Goal: Information Seeking & Learning: Learn about a topic

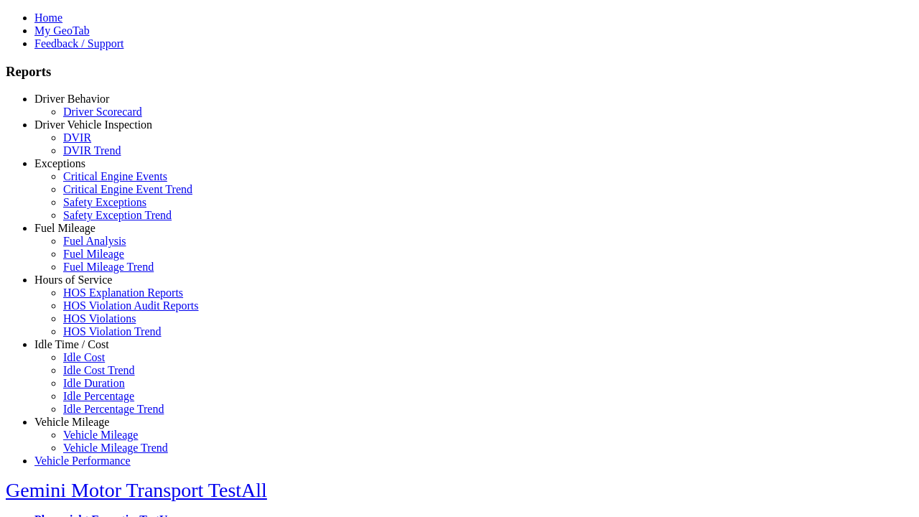
click at [83, 286] on link "Hours of Service" at bounding box center [73, 279] width 78 height 12
click at [93, 337] on link "HOS Violation Trend" at bounding box center [112, 331] width 98 height 12
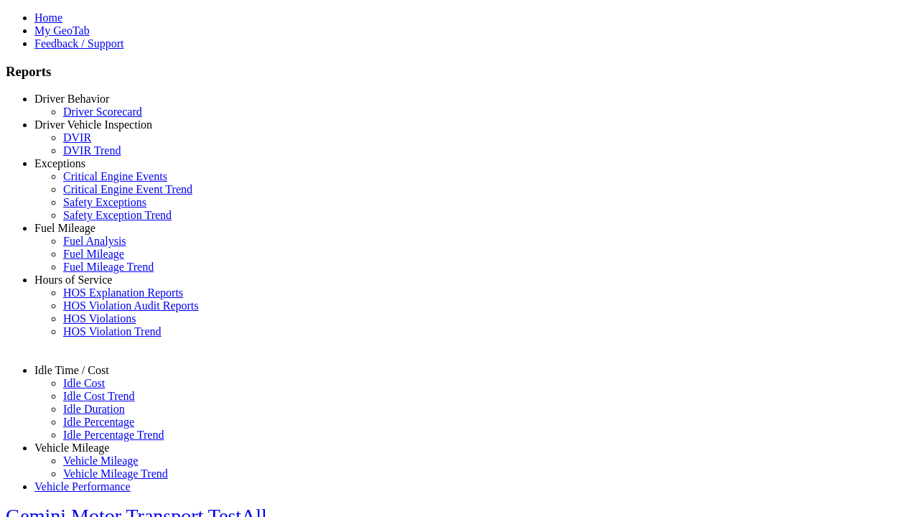
select select "**********"
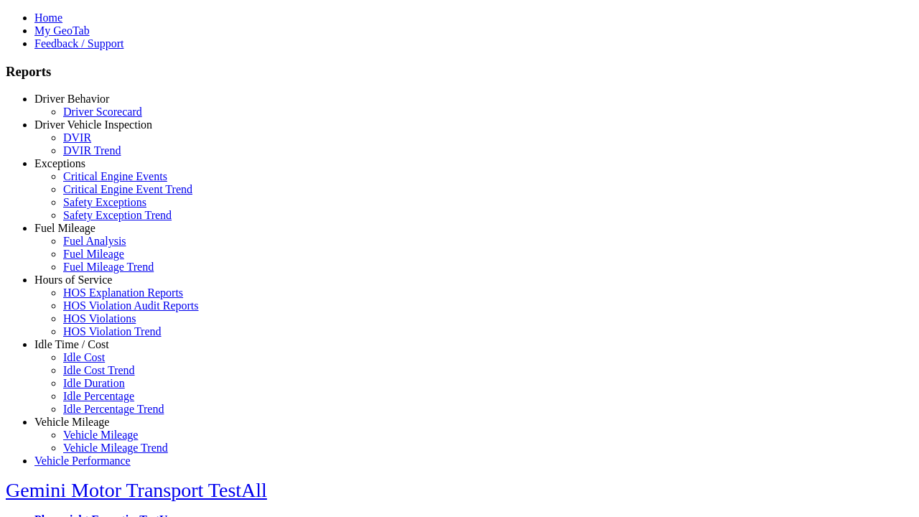
type input "**********"
